Goal: Information Seeking & Learning: Learn about a topic

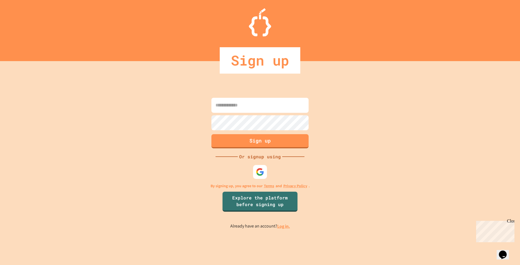
click at [287, 226] on link "Log in." at bounding box center [283, 226] width 13 height 6
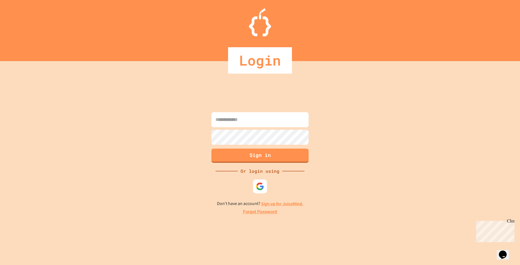
click at [242, 123] on input at bounding box center [259, 119] width 97 height 15
type input "**********"
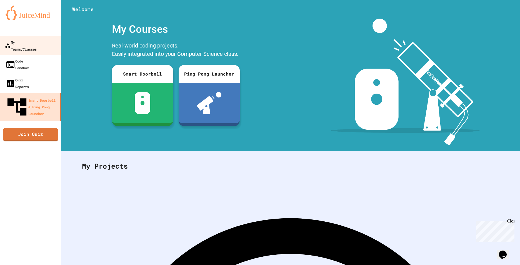
click at [37, 39] on div "My Teams/Classes" at bounding box center [21, 46] width 32 height 14
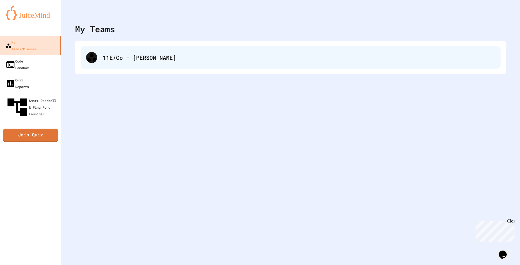
click at [147, 64] on div "11E/Co - Dr Johnson" at bounding box center [291, 57] width 420 height 22
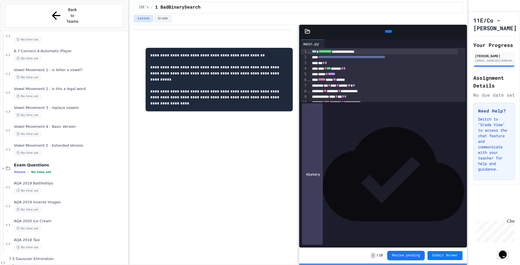
scroll to position [1390, 0]
click at [4, 164] on icon at bounding box center [3, 166] width 5 height 5
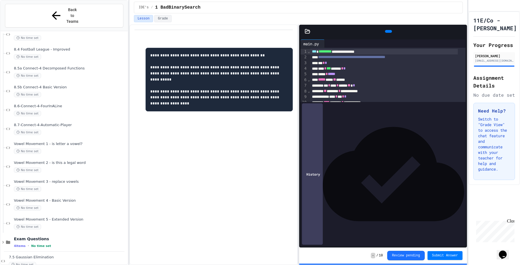
scroll to position [1314, 0]
click at [11, 233] on div "Exam Questions 4 items • No time set" at bounding box center [64, 242] width 127 height 19
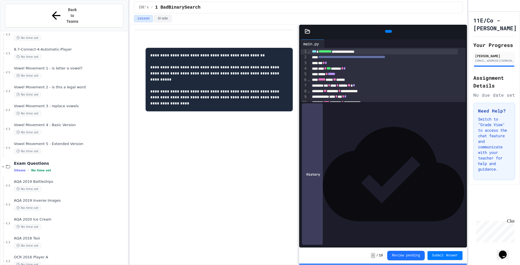
scroll to position [1409, 0]
click at [69, 243] on div "No time set" at bounding box center [70, 245] width 113 height 5
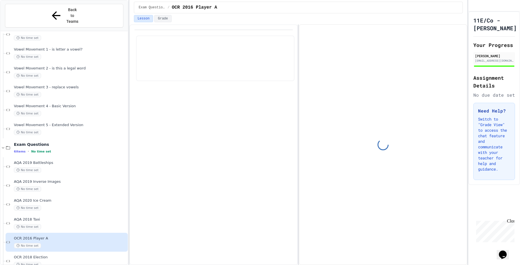
scroll to position [1427, 0]
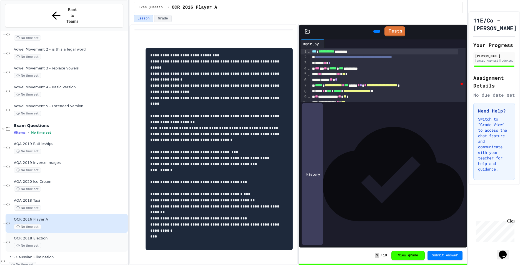
click at [72, 236] on span "OCR 2018 Election" at bounding box center [70, 238] width 113 height 5
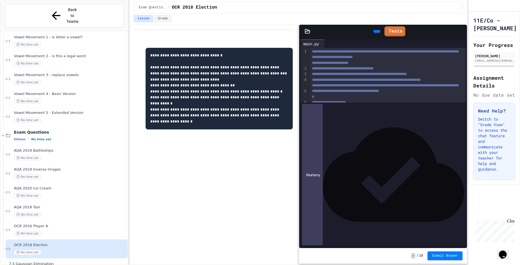
click at [324, 133] on div at bounding box center [387, 131] width 155 height 6
click at [325, 140] on div "**********" at bounding box center [387, 94] width 155 height 92
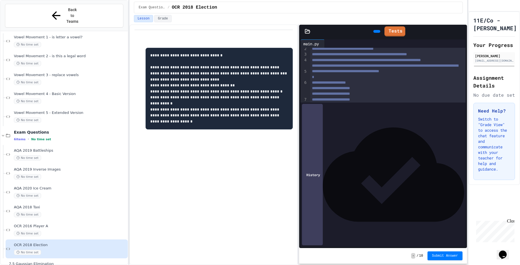
scroll to position [26, 0]
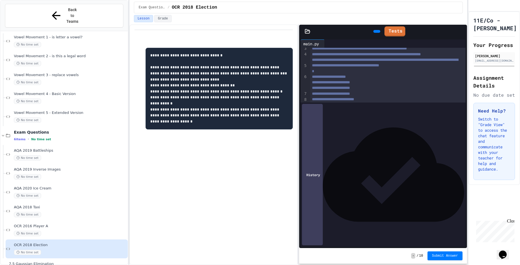
click at [349, 191] on span "*" at bounding box center [348, 189] width 2 height 4
click at [365, 192] on div "**********" at bounding box center [381, 190] width 143 height 6
click at [375, 198] on div "**********" at bounding box center [381, 195] width 143 height 6
click at [324, 204] on div "***** **" at bounding box center [381, 201] width 143 height 6
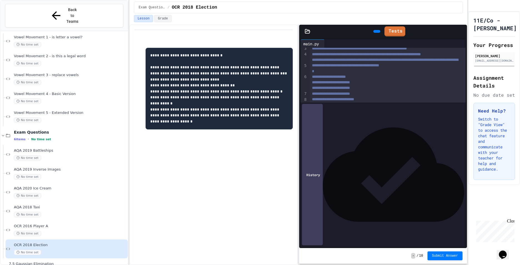
scroll to position [31, 0]
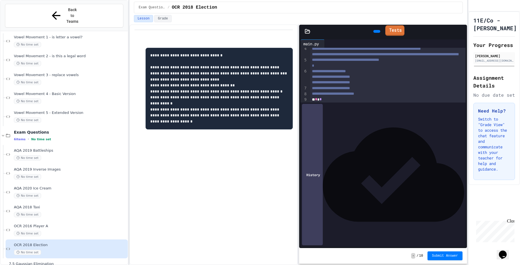
click at [388, 30] on icon at bounding box center [388, 30] width 0 height 0
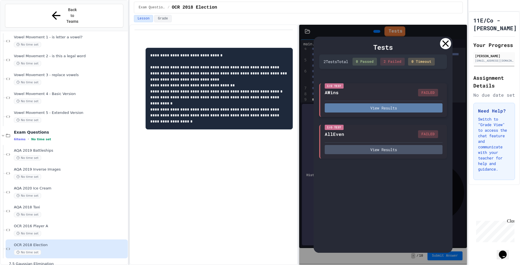
click at [400, 106] on button "View Results" at bounding box center [384, 107] width 118 height 9
drag, startPoint x: 440, startPoint y: 56, endPoint x: 444, endPoint y: 50, distance: 7.3
click at [444, 50] on div "Tests 2 Test s Total 0 Passed 2 Failed 0 Timeout I/O Test AWins FAILED View Res…" at bounding box center [382, 145] width 139 height 216
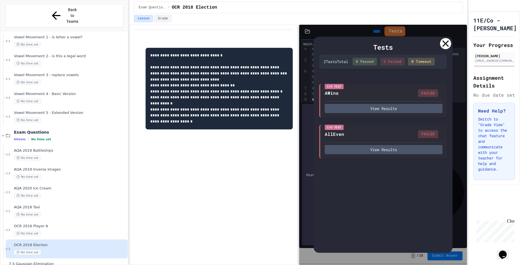
click at [312, 97] on div "Tests 2 Test s Total 0 Passed 2 Failed 0 Timeout I/O Test AWins FAILED View Res…" at bounding box center [383, 145] width 168 height 240
click at [303, 100] on div "Tests 2 Test s Total 0 Passed 2 Failed 0 Timeout I/O Test AWins FAILED View Res…" at bounding box center [383, 145] width 168 height 240
click at [443, 40] on icon at bounding box center [445, 43] width 11 height 11
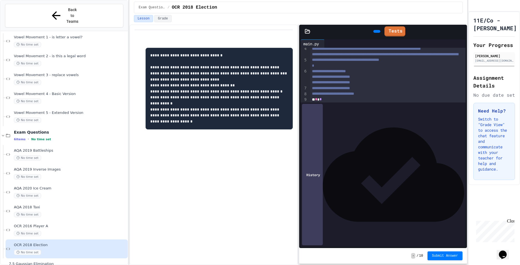
click at [362, 125] on div "***** ******** ** **** *" at bounding box center [381, 122] width 143 height 6
click at [357, 147] on div "******** * ***** *" at bounding box center [381, 145] width 143 height 6
click at [387, 26] on link "Tests" at bounding box center [394, 30] width 19 height 11
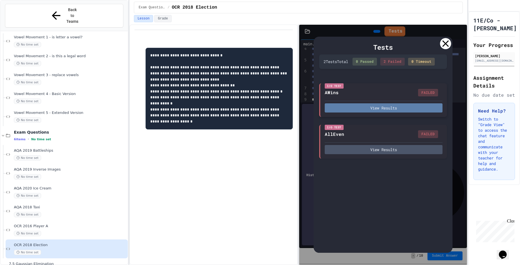
click at [380, 111] on button "View Results" at bounding box center [384, 107] width 118 height 9
click at [449, 47] on div at bounding box center [445, 43] width 11 height 11
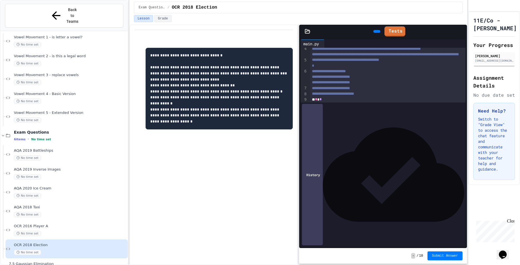
click at [325, 180] on span "*" at bounding box center [324, 178] width 2 height 4
click at [393, 32] on link "Tests" at bounding box center [394, 31] width 21 height 11
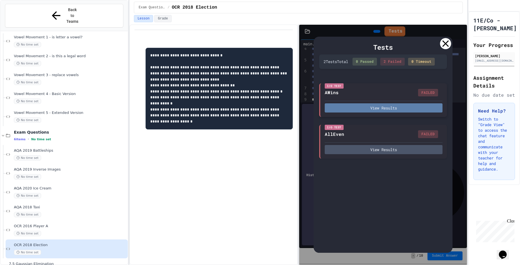
click at [377, 108] on button "View Results" at bounding box center [384, 107] width 118 height 9
drag, startPoint x: 431, startPoint y: 74, endPoint x: 444, endPoint y: 50, distance: 27.8
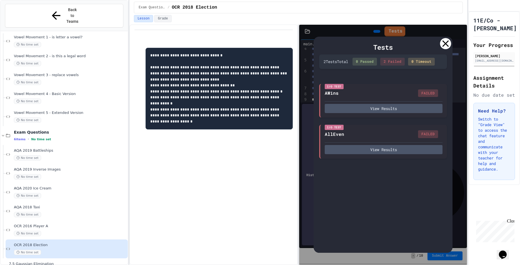
click at [386, 147] on button "View Results" at bounding box center [384, 148] width 118 height 9
click at [448, 45] on icon at bounding box center [445, 43] width 11 height 11
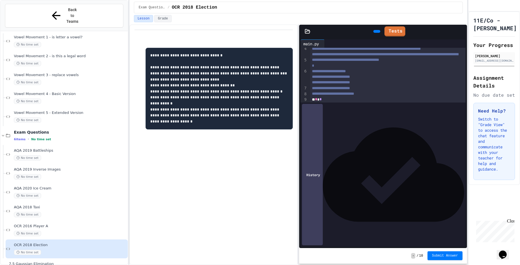
click at [445, 252] on button "Submit Answer" at bounding box center [444, 255] width 35 height 9
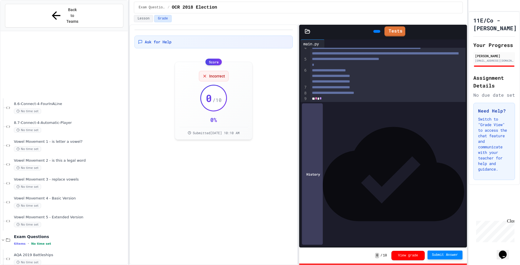
scroll to position [1427, 0]
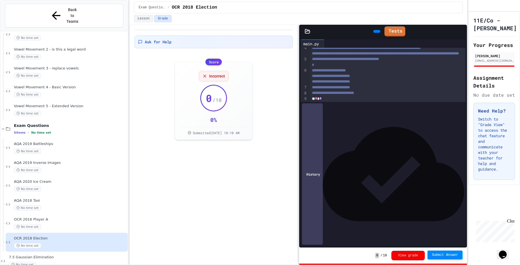
click at [418, 252] on button "View grade" at bounding box center [407, 255] width 33 height 9
click at [387, 30] on icon at bounding box center [387, 30] width 0 height 0
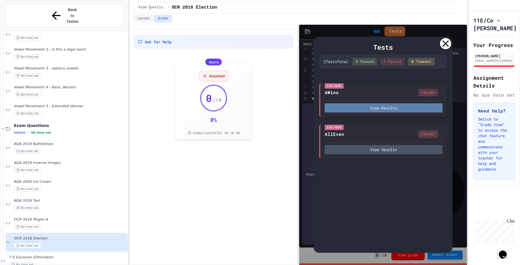
click at [412, 108] on button "View Results" at bounding box center [384, 107] width 118 height 9
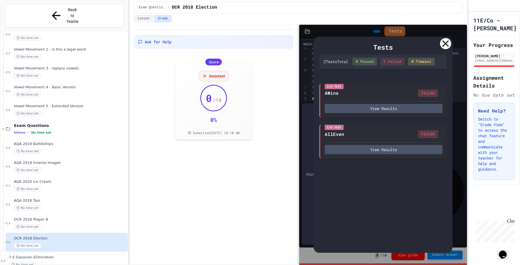
click at [443, 42] on icon at bounding box center [445, 43] width 11 height 11
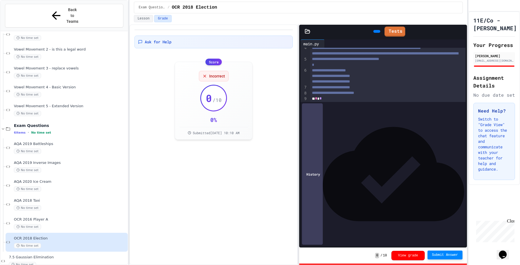
click at [376, 31] on icon at bounding box center [376, 31] width 0 height 0
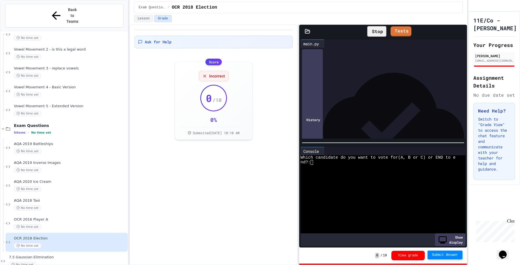
click at [399, 195] on div "Which candidate do you want to vote for(A, B or C) or END to e nd?:" at bounding box center [377, 195] width 155 height 80
type textarea "*"
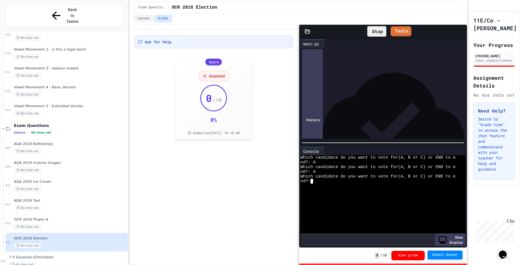
type textarea "*"
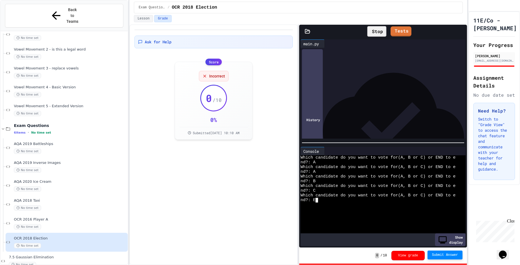
type textarea "***"
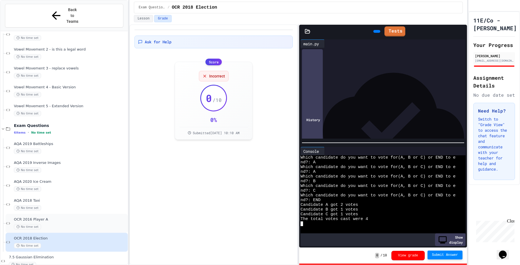
click at [41, 224] on div "No time set" at bounding box center [70, 226] width 113 height 5
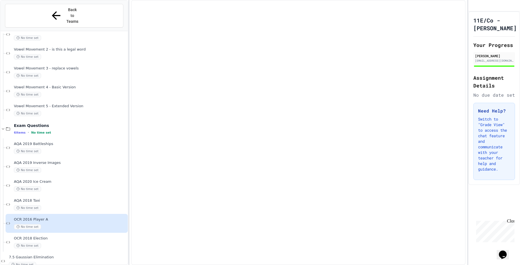
scroll to position [1421, 0]
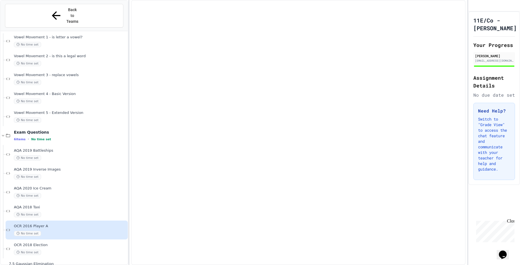
click at [59, 226] on div "OCR 2016 Player A No time set" at bounding box center [67, 229] width 122 height 19
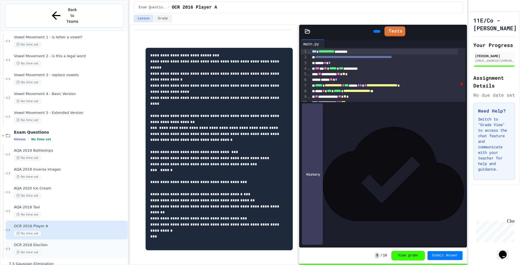
click at [42, 250] on div "No time set" at bounding box center [70, 252] width 113 height 5
